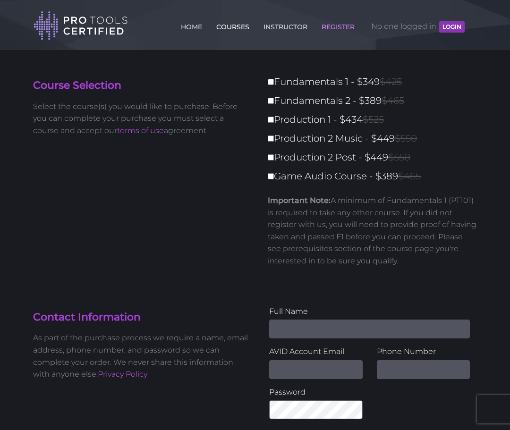
click at [229, 25] on link "COURSES" at bounding box center [233, 24] width 38 height 15
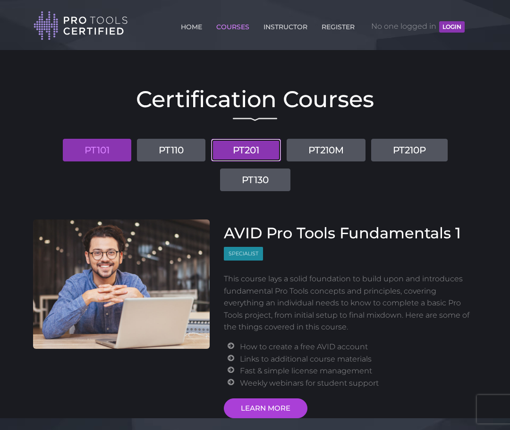
click at [247, 149] on link "PT201" at bounding box center [246, 150] width 70 height 23
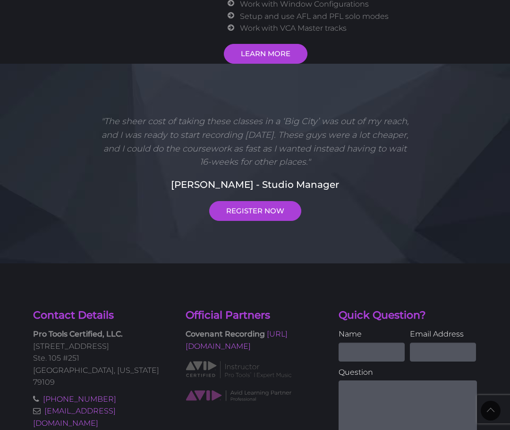
scroll to position [416, 0]
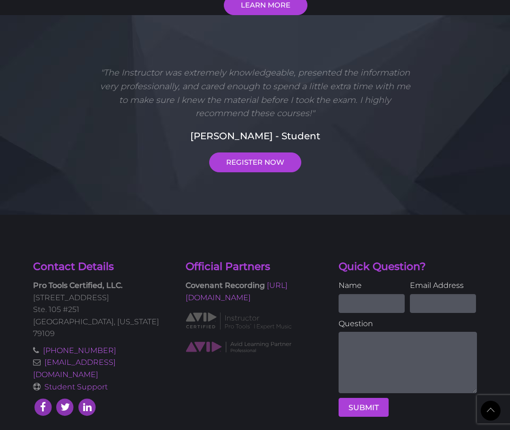
click at [367, 304] on input "Name" at bounding box center [372, 303] width 66 height 19
type input "Jody Vaughn"
click at [436, 302] on input "Email Address" at bounding box center [443, 303] width 66 height 19
type input "byjodyvaughn@gmail.com"
click at [395, 341] on textarea at bounding box center [408, 362] width 138 height 61
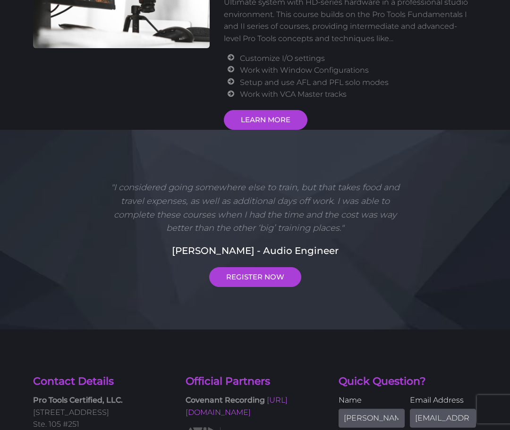
scroll to position [450, 0]
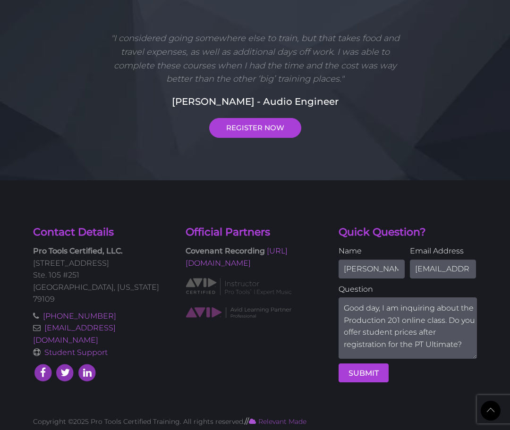
click at [0, 0] on span "Ignore" at bounding box center [0, 0] width 0 height 0
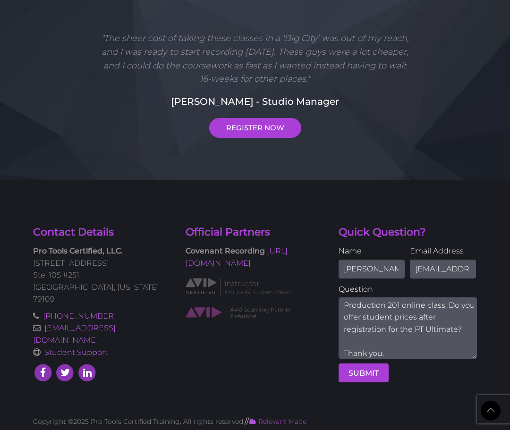
click at [418, 317] on textarea "Good day, I am inquiring about the Production 201 online class. Do you offer st…" at bounding box center [408, 328] width 138 height 61
click at [443, 317] on textarea "Good day, I am inquiring about the Production 201 online class. Do you offer st…" at bounding box center [408, 328] width 138 height 61
drag, startPoint x: 386, startPoint y: 328, endPoint x: 362, endPoint y: 332, distance: 24.4
click at [362, 332] on textarea "Good day, I am inquiring about the Production 201 online class. Do you offer st…" at bounding box center [408, 328] width 138 height 61
click at [0, 0] on span "registers" at bounding box center [0, 0] width 0 height 0
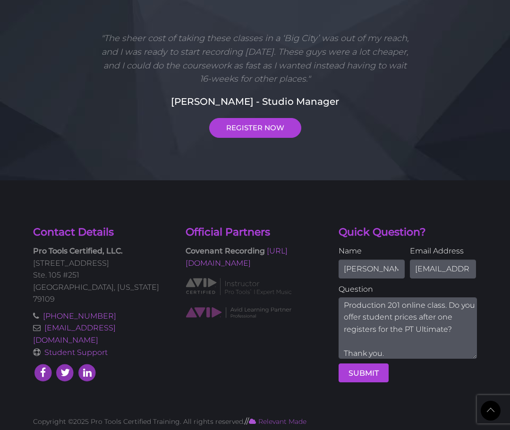
click at [447, 329] on textarea "Good day, I am inquiring about the Production 201 online class. Do you offer st…" at bounding box center [408, 328] width 138 height 61
click at [429, 342] on textarea "Good day, I am inquiring about the Production 201 online class. Do you offer st…" at bounding box center [408, 328] width 138 height 61
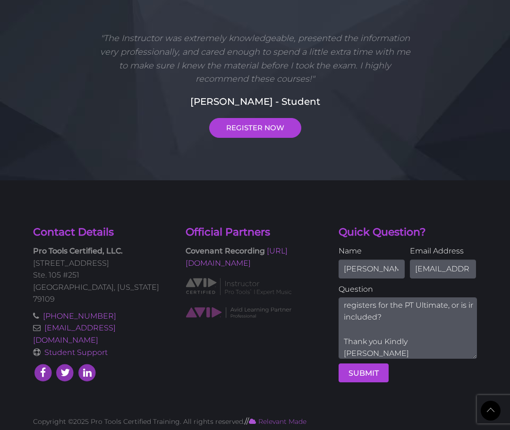
click at [0, 0] on span "it" at bounding box center [0, 0] width 0 height 0
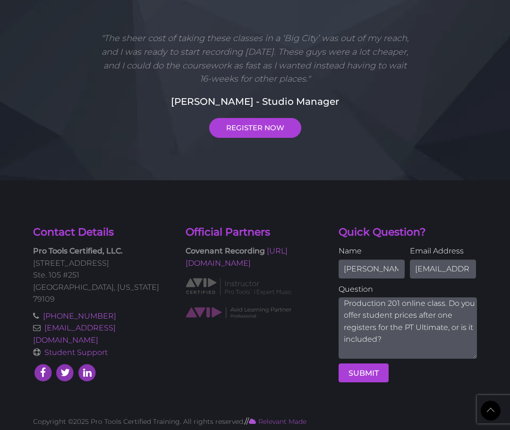
scroll to position [17, 0]
drag, startPoint x: 422, startPoint y: 316, endPoint x: 449, endPoint y: 306, distance: 29.0
click at [448, 306] on textarea "Good day, I am inquiring about the Production 201 online class. Do you offer st…" at bounding box center [408, 328] width 138 height 61
click at [421, 317] on textarea "Good day, I am inquiring about the Production 201 online class. After one regis…" at bounding box center [408, 328] width 138 height 61
drag, startPoint x: 446, startPoint y: 340, endPoint x: 376, endPoint y: 342, distance: 70.4
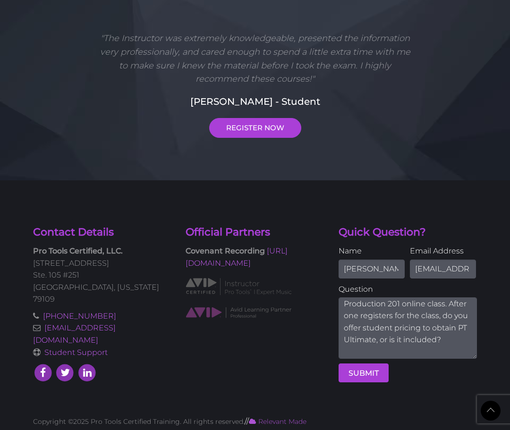
click at [376, 342] on textarea "Good day, I am inquiring about the Production 201 online class. After one regis…" at bounding box center [408, 328] width 138 height 61
click at [406, 352] on textarea "Good day, I am inquiring about the Production 201 online class. After one regis…" at bounding box center [408, 328] width 138 height 61
click at [442, 316] on textarea "Good day, I am inquiring about the Production 201 online class. After one regis…" at bounding box center [408, 328] width 138 height 61
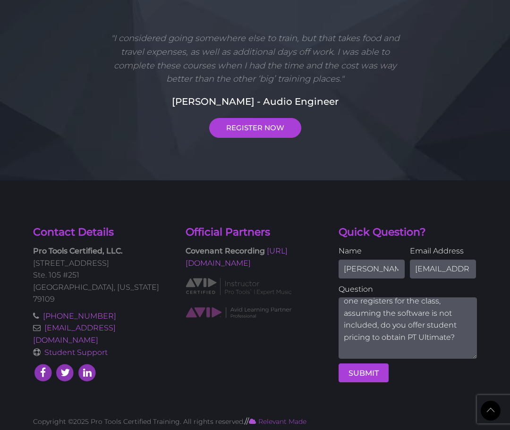
scroll to position [32, 0]
drag, startPoint x: 405, startPoint y: 337, endPoint x: 373, endPoint y: 340, distance: 32.2
click at [373, 340] on textarea "Good day, I am inquiring about the Production 201 online class. After one regis…" at bounding box center [408, 328] width 138 height 61
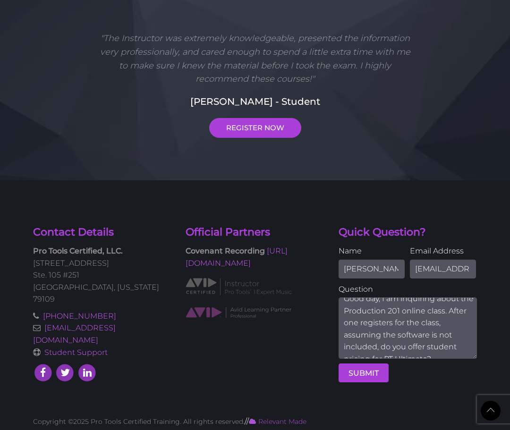
scroll to position [8, 0]
click at [0, 0] on div "Ignore" at bounding box center [0, 0] width 0 height 0
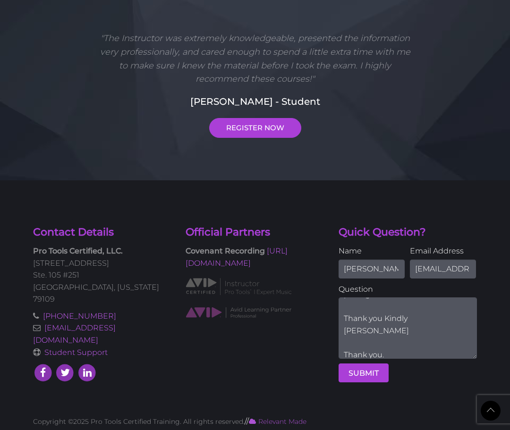
scroll to position [77, 0]
click at [0, 0] on icon "Paraphrase text" at bounding box center [0, 0] width 0 height 0
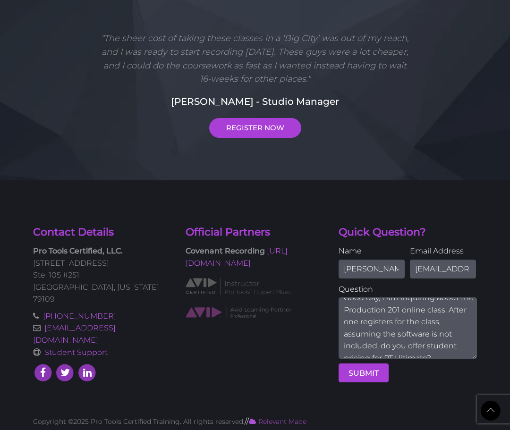
scroll to position [0, 0]
click at [0, 0] on div "Do you provide student pricing for PT Ultimate after a student registers for th…" at bounding box center [0, 0] width 0 height 0
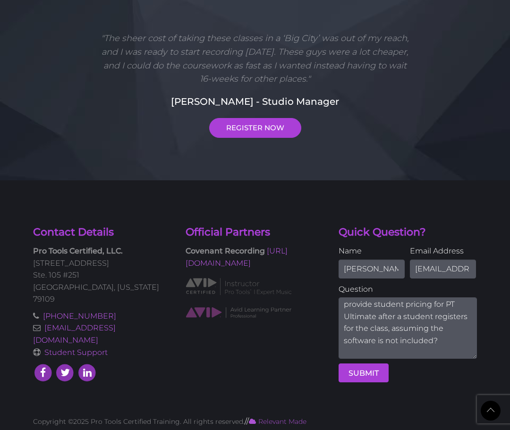
scroll to position [49, 0]
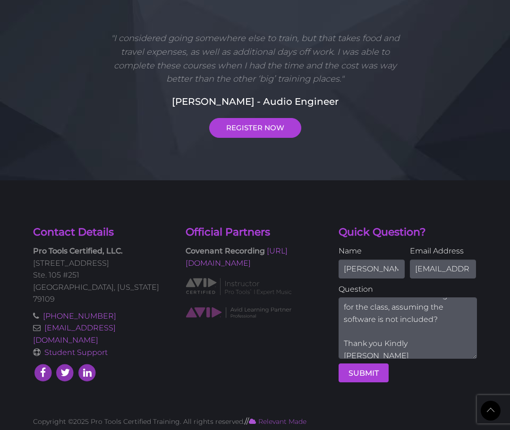
click at [0, 0] on li "Thank you, Jo" at bounding box center [0, 0] width 0 height 0
click at [0, 0] on span "online" at bounding box center [0, 0] width 0 height 0
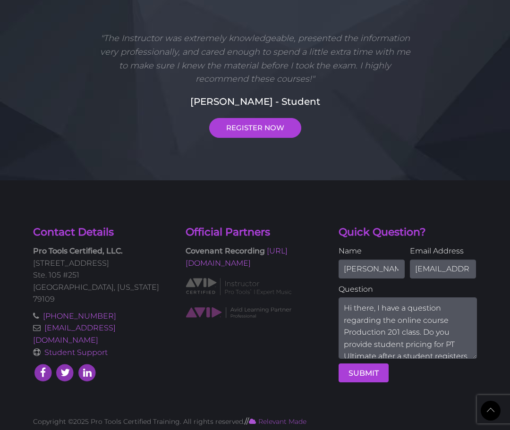
click at [0, 0] on div "If the software is not included, do you offer student pricing for PT Ultimate o…" at bounding box center [0, 0] width 0 height 0
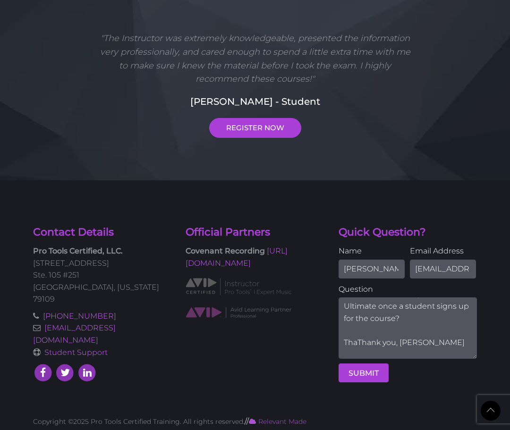
scroll to position [68, 0]
click at [0, 0] on li "Thank you, Jo." at bounding box center [0, 0] width 0 height 0
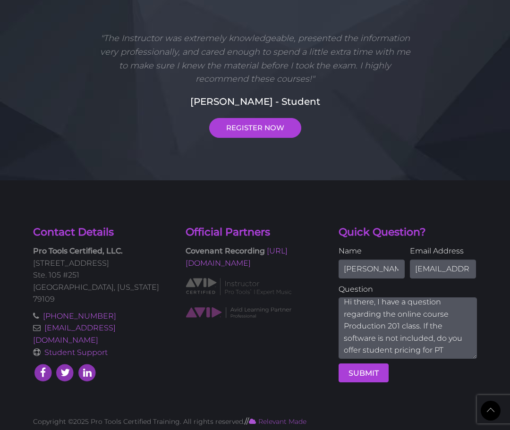
scroll to position [0, 0]
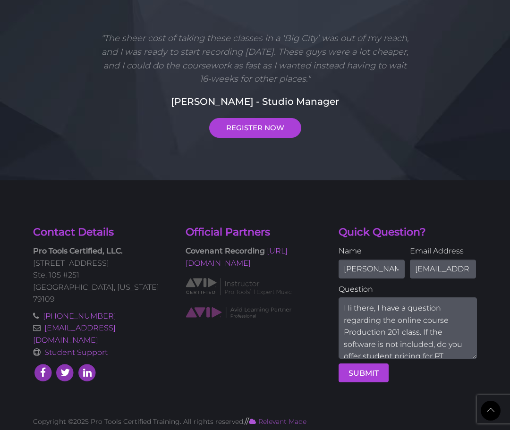
click at [421, 382] on div "SUBMIT" at bounding box center [408, 373] width 138 height 19
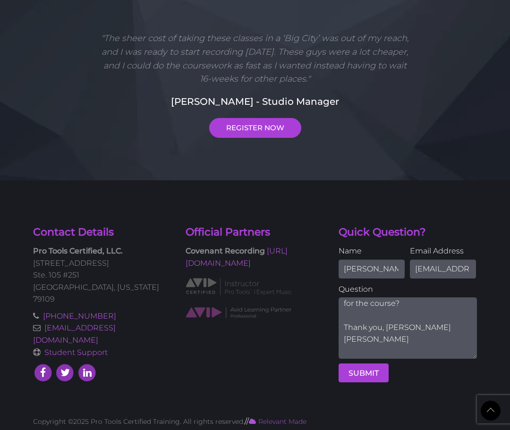
click at [396, 327] on textarea "Hi there, I have a question regarding the online course Production 201 class. I…" at bounding box center [408, 328] width 138 height 61
click at [416, 341] on textarea "Hi there, I have a question regarding the online course Production 201 class. I…" at bounding box center [408, 328] width 138 height 61
drag, startPoint x: 394, startPoint y: 350, endPoint x: 328, endPoint y: 348, distance: 66.2
click at [328, 348] on div "Contact Details Pro Tools Certified, LLC. 5600 Bell Street Ste. 105 #251 Amaril…" at bounding box center [255, 310] width 458 height 171
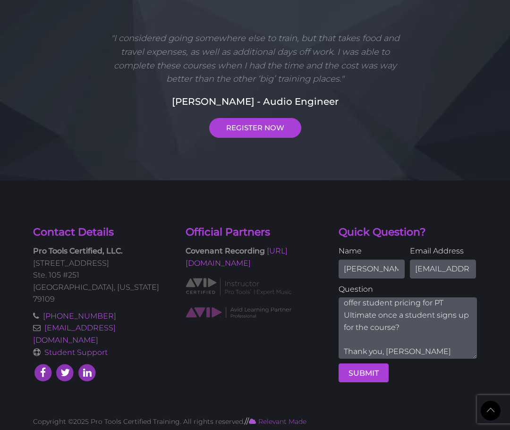
click at [387, 328] on textarea "Hi there, I have a question regarding the online course Production 201 class. I…" at bounding box center [408, 328] width 138 height 61
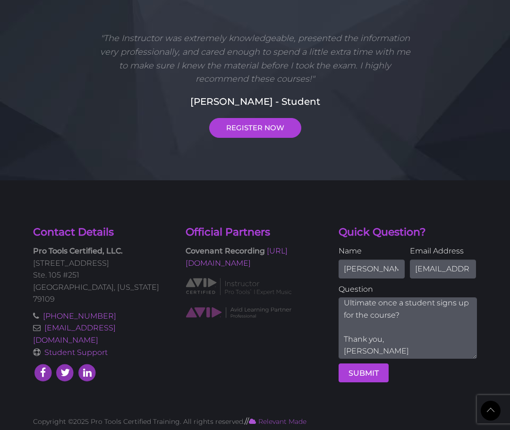
click at [344, 311] on textarea "Hi there, I have a question regarding the online course Production 201 class. I…" at bounding box center [408, 328] width 138 height 61
click at [445, 317] on textarea "Hi there, I have a question regarding the online course Production 201 class. I…" at bounding box center [408, 328] width 138 height 61
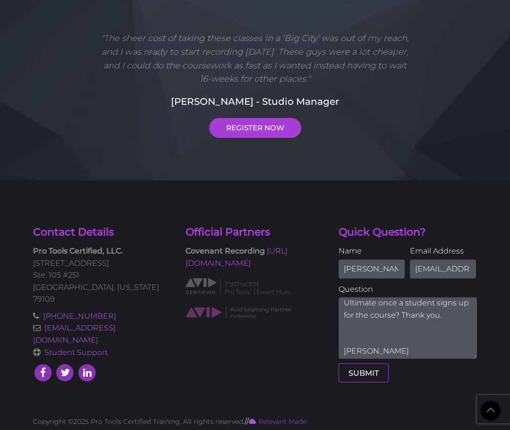
type textarea "Hi there, I have a question regarding the online course Production 201 class. I…"
click at [362, 370] on button "SUBMIT" at bounding box center [364, 373] width 50 height 19
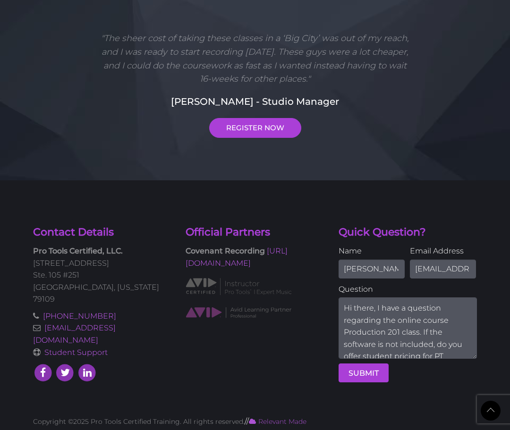
drag, startPoint x: 400, startPoint y: 331, endPoint x: 335, endPoint y: 276, distance: 84.8
click at [335, 276] on div "Quick Question? Name Jody Vaughn Email Address byjodyvaughn@gmail.com Question …" at bounding box center [408, 307] width 153 height 164
click at [431, 326] on textarea "Hi there, I have a question regarding the online course Production 201 class. I…" at bounding box center [408, 328] width 138 height 61
click at [365, 375] on button "SUBMIT" at bounding box center [364, 373] width 50 height 19
